Goal: Entertainment & Leisure: Consume media (video, audio)

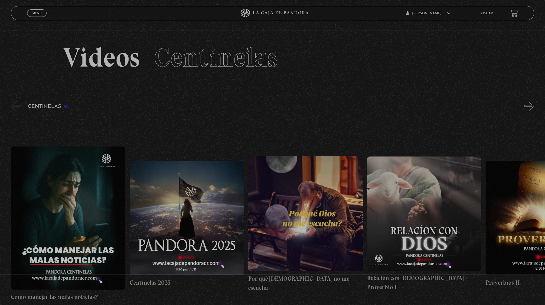
scroll to position [1, 0]
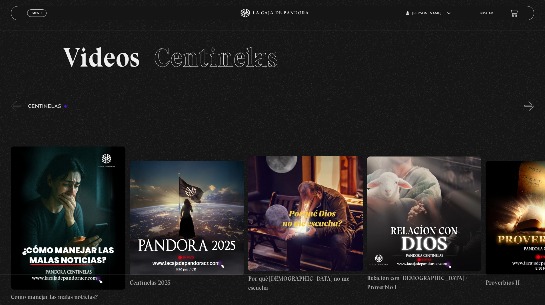
click at [531, 109] on button "»" at bounding box center [529, 106] width 10 height 10
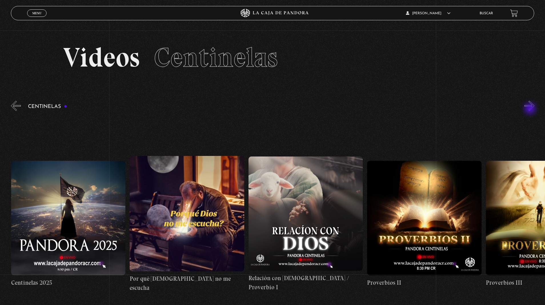
click at [531, 109] on button "»" at bounding box center [529, 106] width 10 height 10
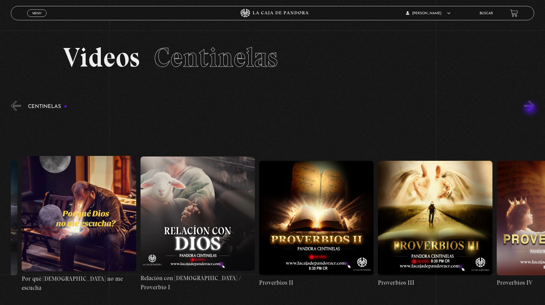
click at [531, 109] on button "»" at bounding box center [529, 106] width 10 height 10
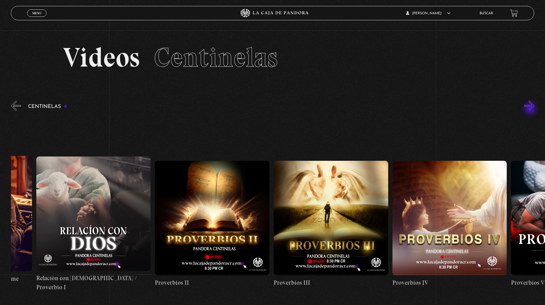
click at [531, 109] on button "»" at bounding box center [529, 106] width 10 height 10
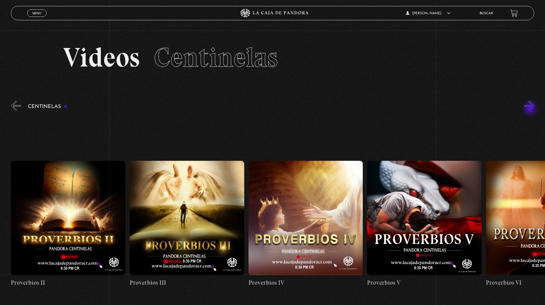
click at [531, 109] on button "»" at bounding box center [529, 106] width 10 height 10
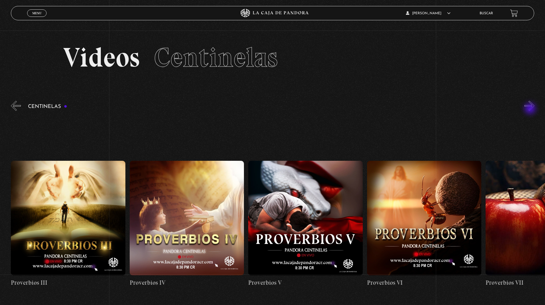
scroll to position [0, 593]
click at [531, 109] on button "»" at bounding box center [529, 106] width 10 height 10
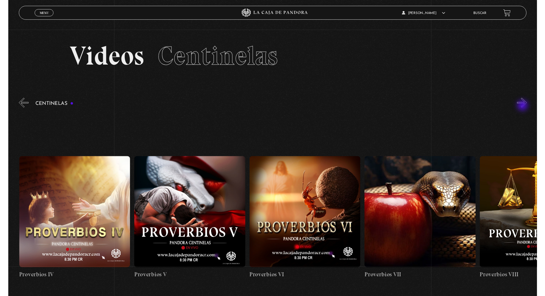
scroll to position [0, 712]
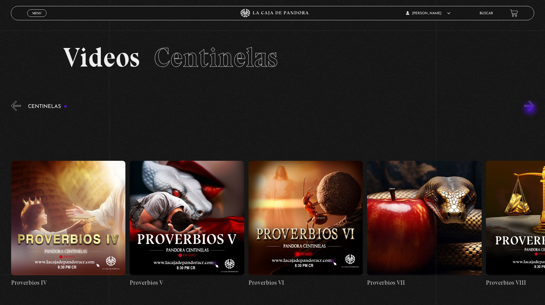
click at [417, 179] on figure at bounding box center [424, 218] width 115 height 115
